Goal: Navigation & Orientation: Find specific page/section

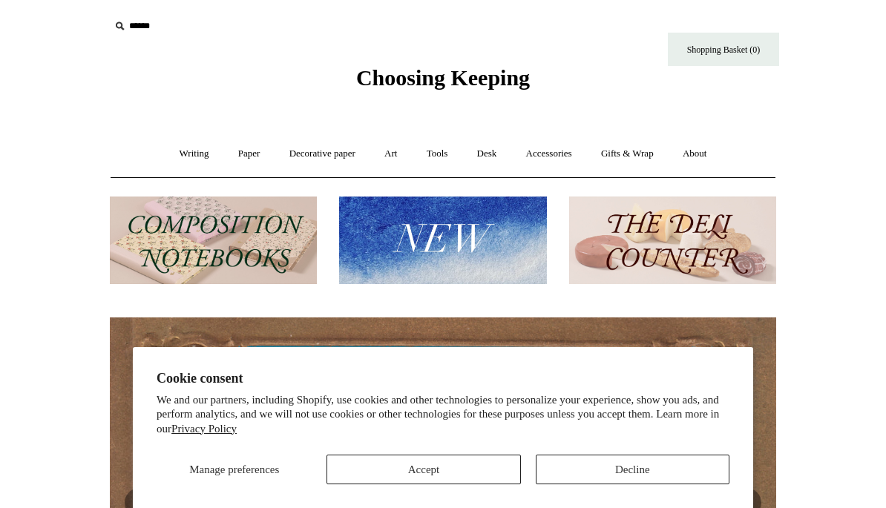
click at [176, 153] on link "Writing +" at bounding box center [194, 153] width 56 height 39
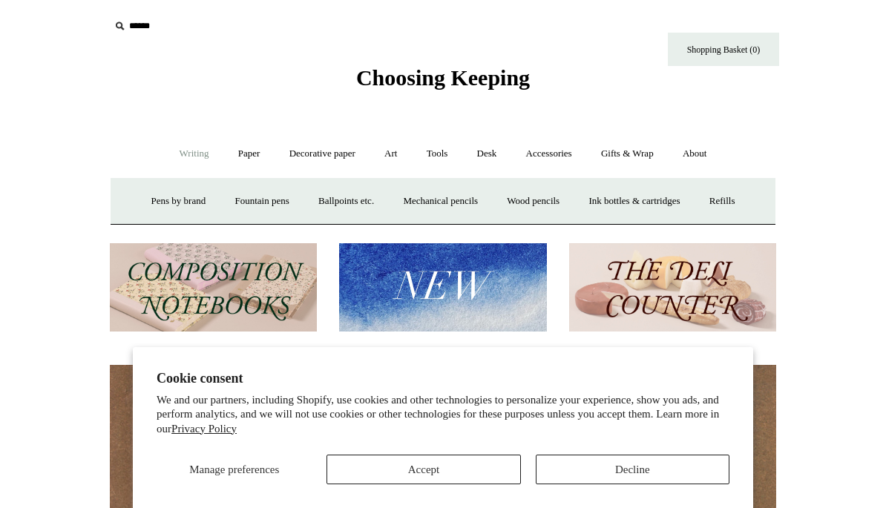
click at [241, 150] on link "Paper +" at bounding box center [249, 153] width 49 height 39
click at [420, 194] on link "Sketchbooks +" at bounding box center [421, 201] width 76 height 39
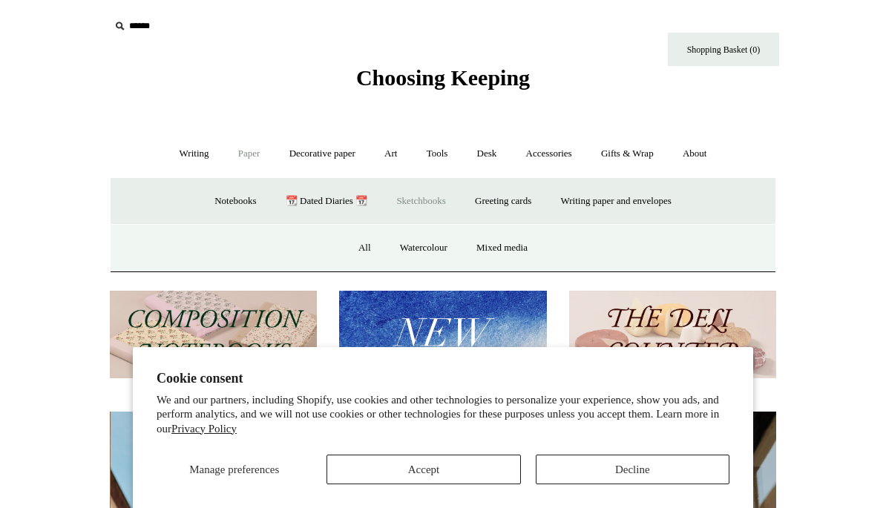
scroll to position [0, 667]
click at [355, 241] on link "All" at bounding box center [364, 248] width 39 height 39
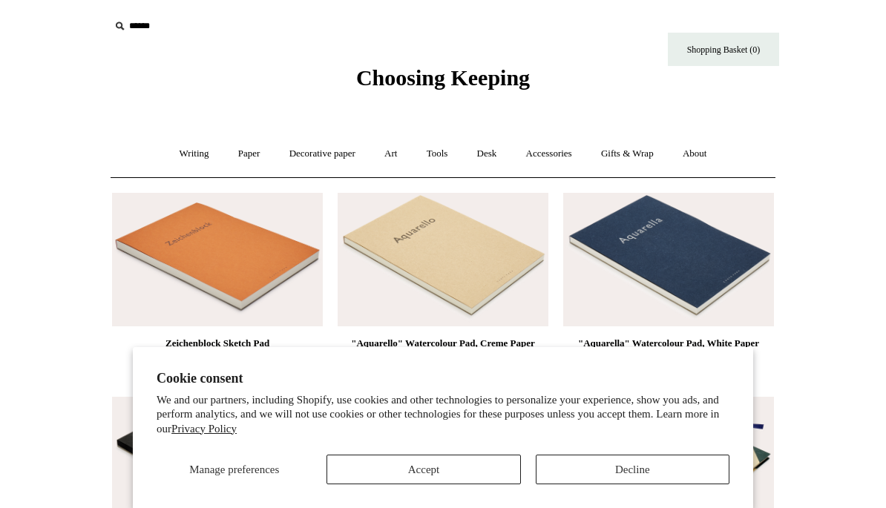
click at [250, 161] on link "Paper +" at bounding box center [249, 153] width 49 height 39
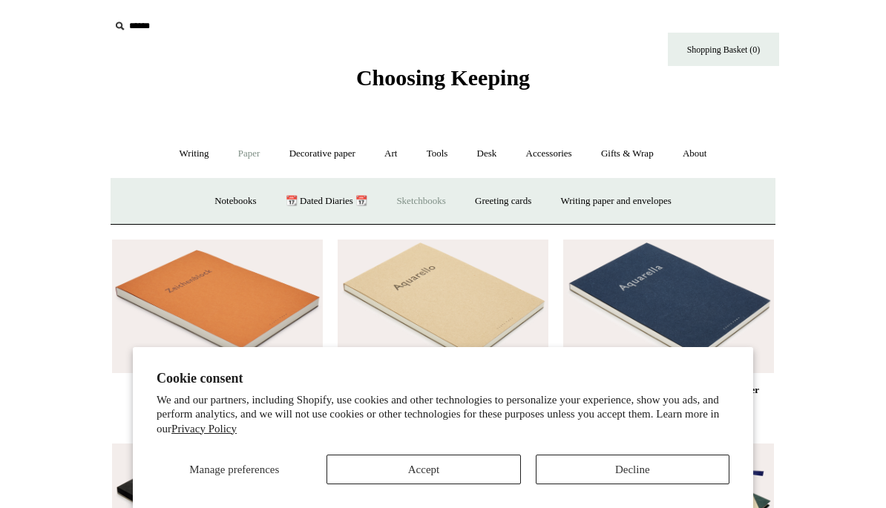
click at [225, 205] on link "Notebooks +" at bounding box center [235, 201] width 68 height 39
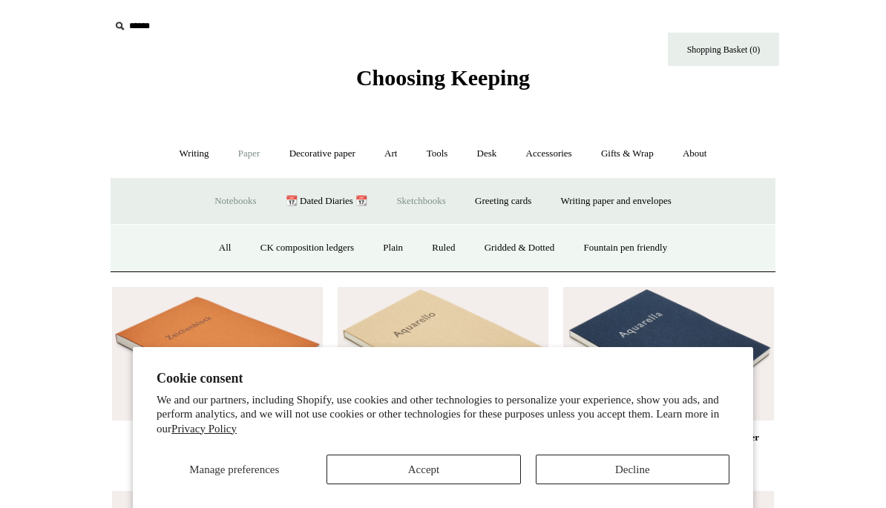
click at [208, 249] on link "All" at bounding box center [225, 248] width 39 height 39
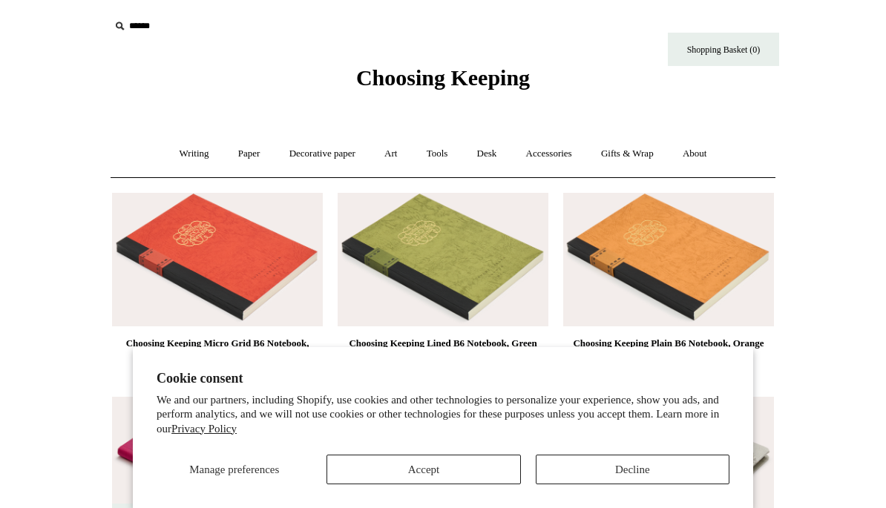
click at [246, 162] on link "Paper +" at bounding box center [249, 153] width 49 height 39
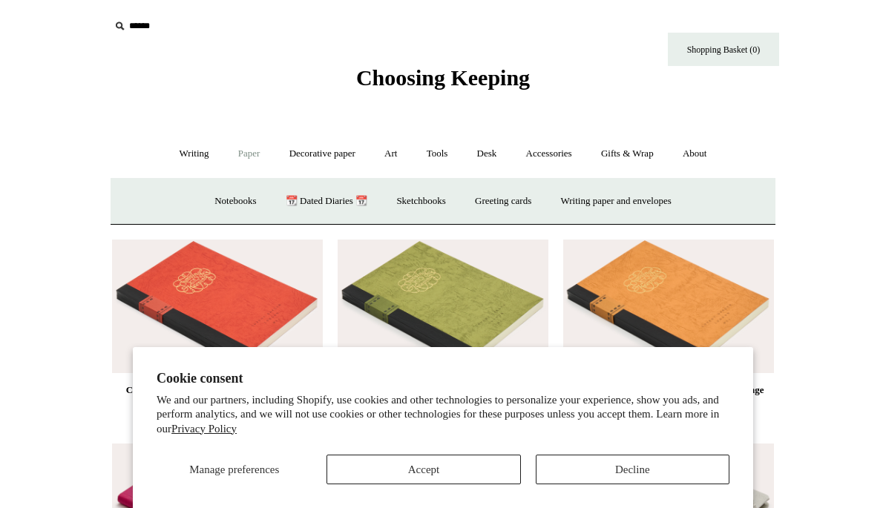
click at [223, 201] on link "Notebooks +" at bounding box center [235, 201] width 68 height 39
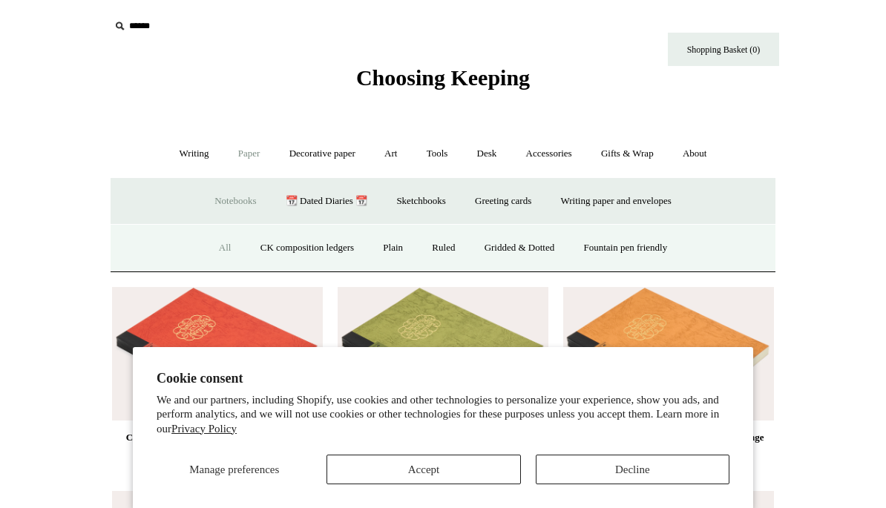
click at [386, 251] on link "Plain" at bounding box center [393, 248] width 47 height 39
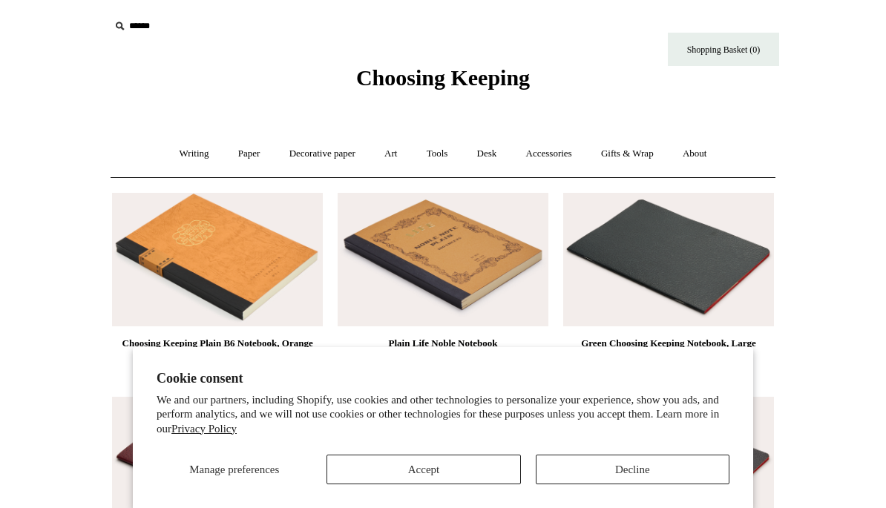
scroll to position [4582, 0]
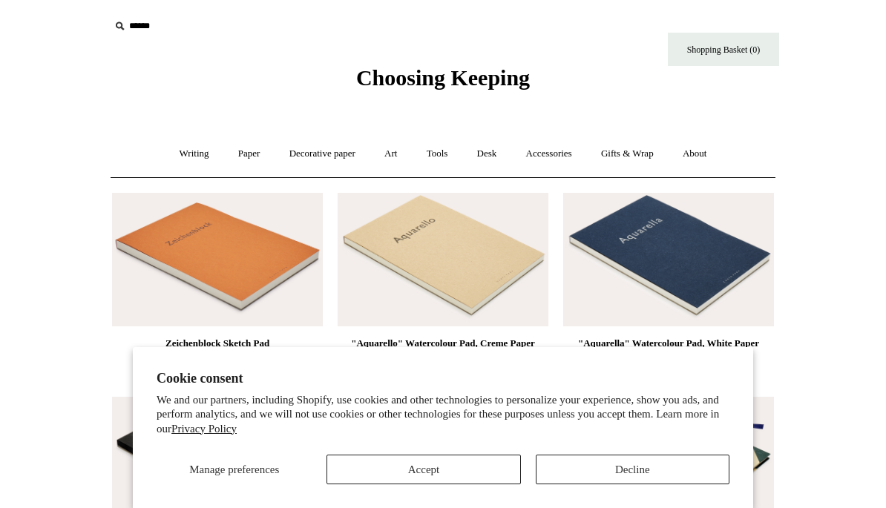
click at [233, 148] on link "Paper +" at bounding box center [249, 153] width 49 height 39
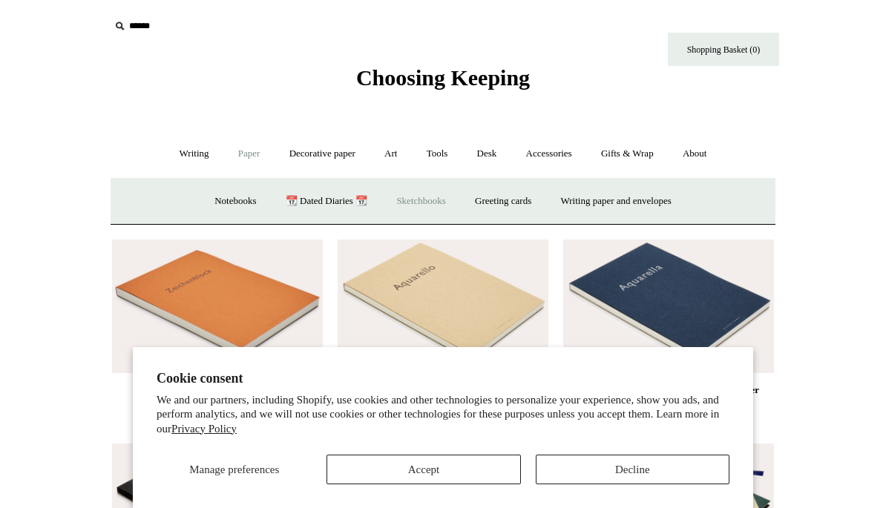
click at [227, 194] on link "Notebooks +" at bounding box center [235, 201] width 68 height 39
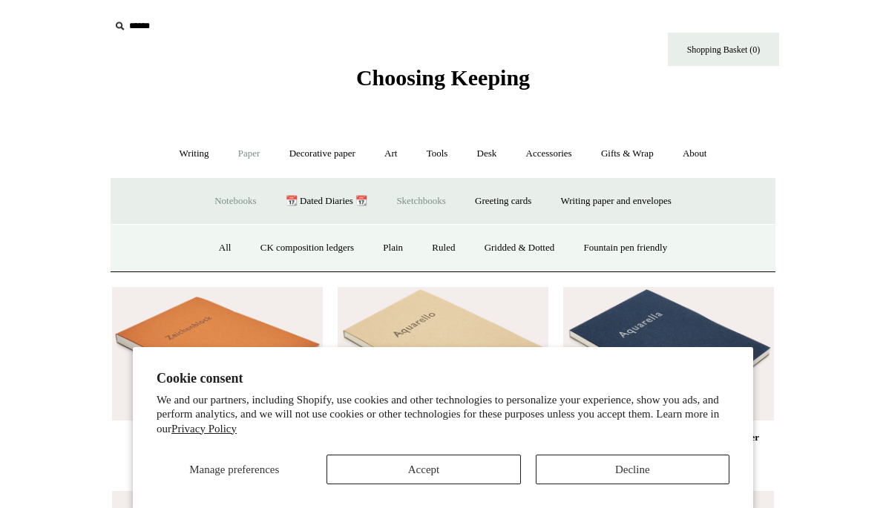
click at [499, 245] on link "Gridded & Dotted" at bounding box center [519, 248] width 97 height 39
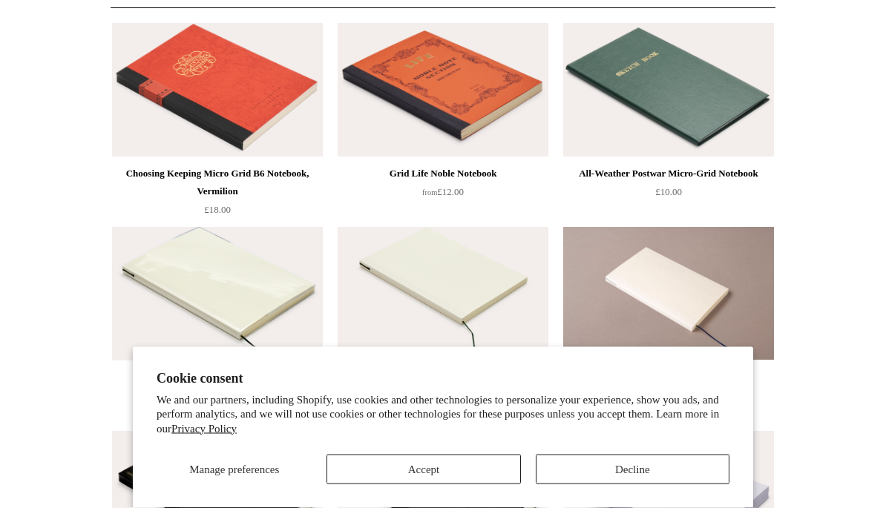
scroll to position [98, 0]
